Goal: Task Accomplishment & Management: Manage account settings

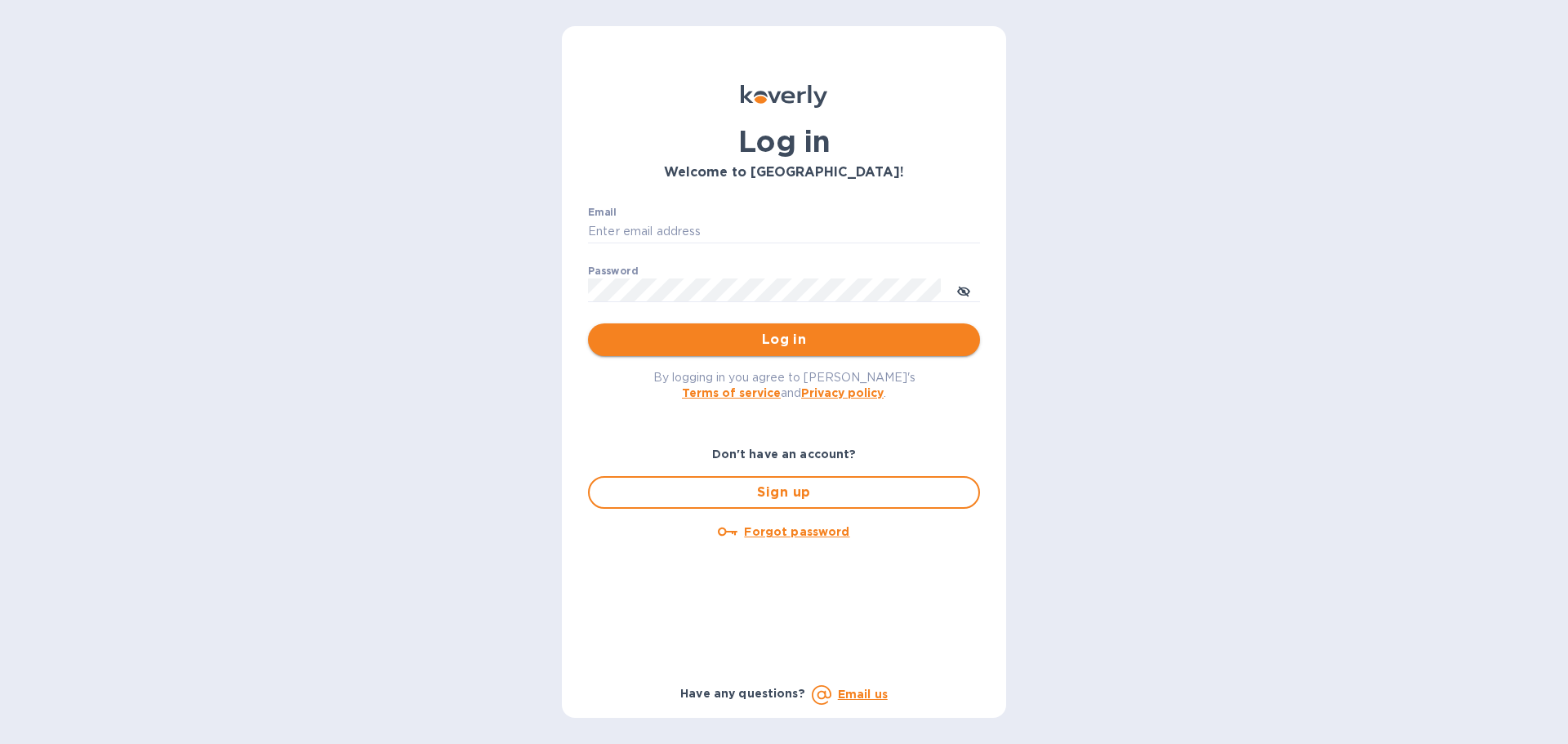
type input "[PERSON_NAME][EMAIL_ADDRESS][PERSON_NAME][DOMAIN_NAME]"
click at [628, 329] on button "Log in" at bounding box center [784, 340] width 392 height 33
